Goal: Information Seeking & Learning: Learn about a topic

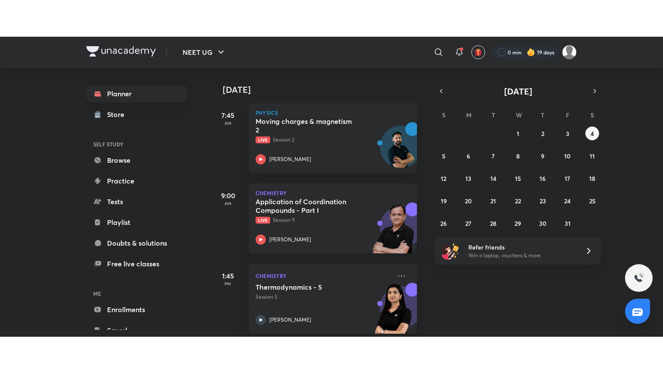
scroll to position [212, 0]
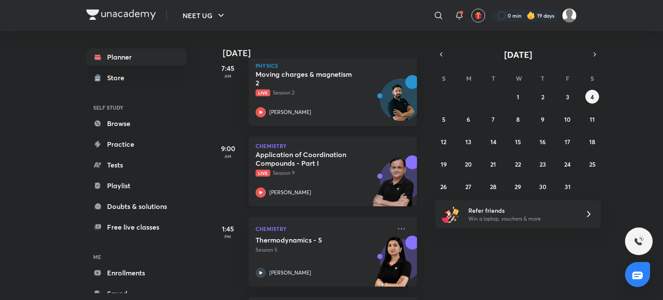
click at [333, 165] on h5 "Application of Coordination Compounds - Part I" at bounding box center [310, 158] width 108 height 17
